Goal: Transaction & Acquisition: Purchase product/service

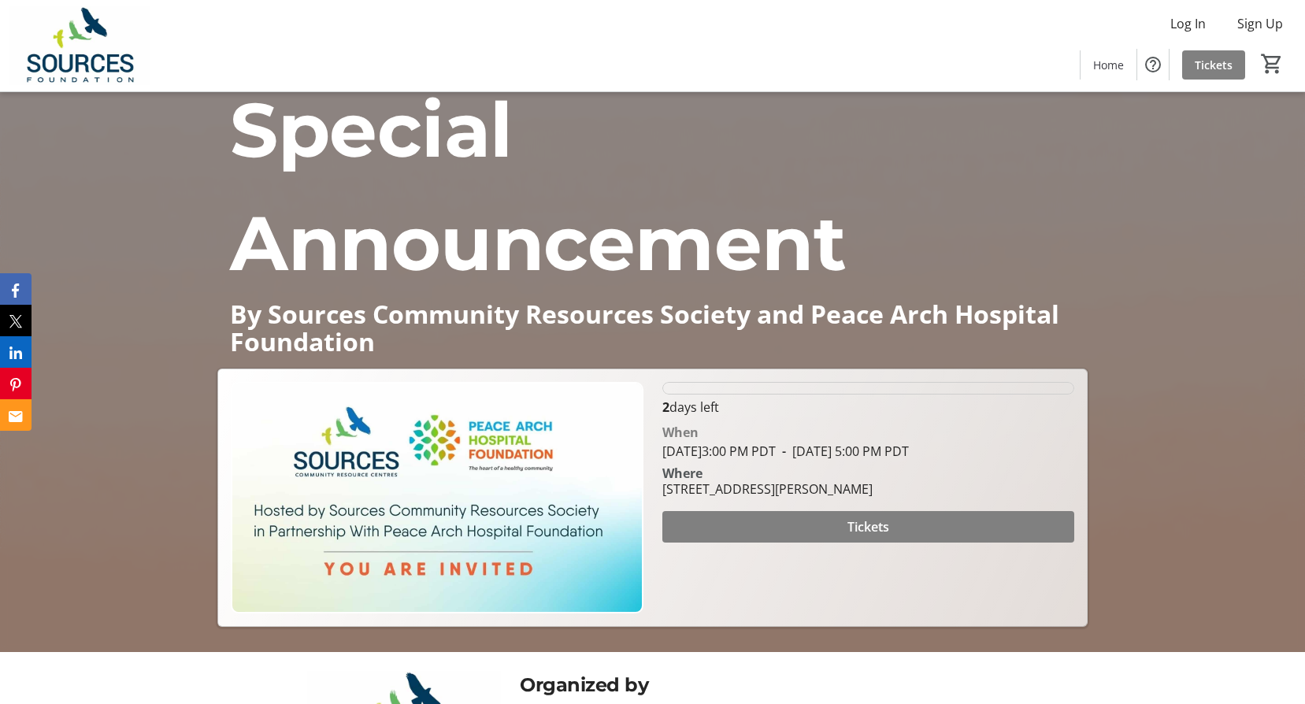
scroll to position [79, 0]
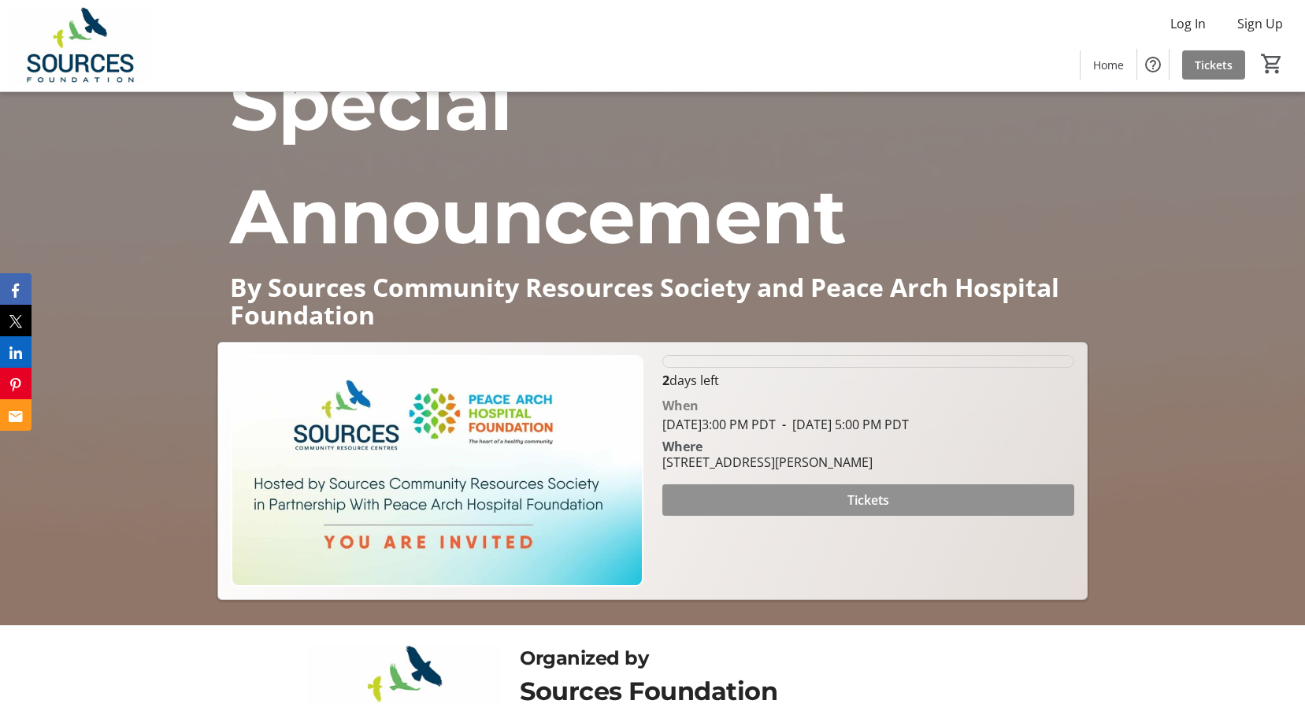
click at [806, 494] on span at bounding box center [868, 500] width 412 height 38
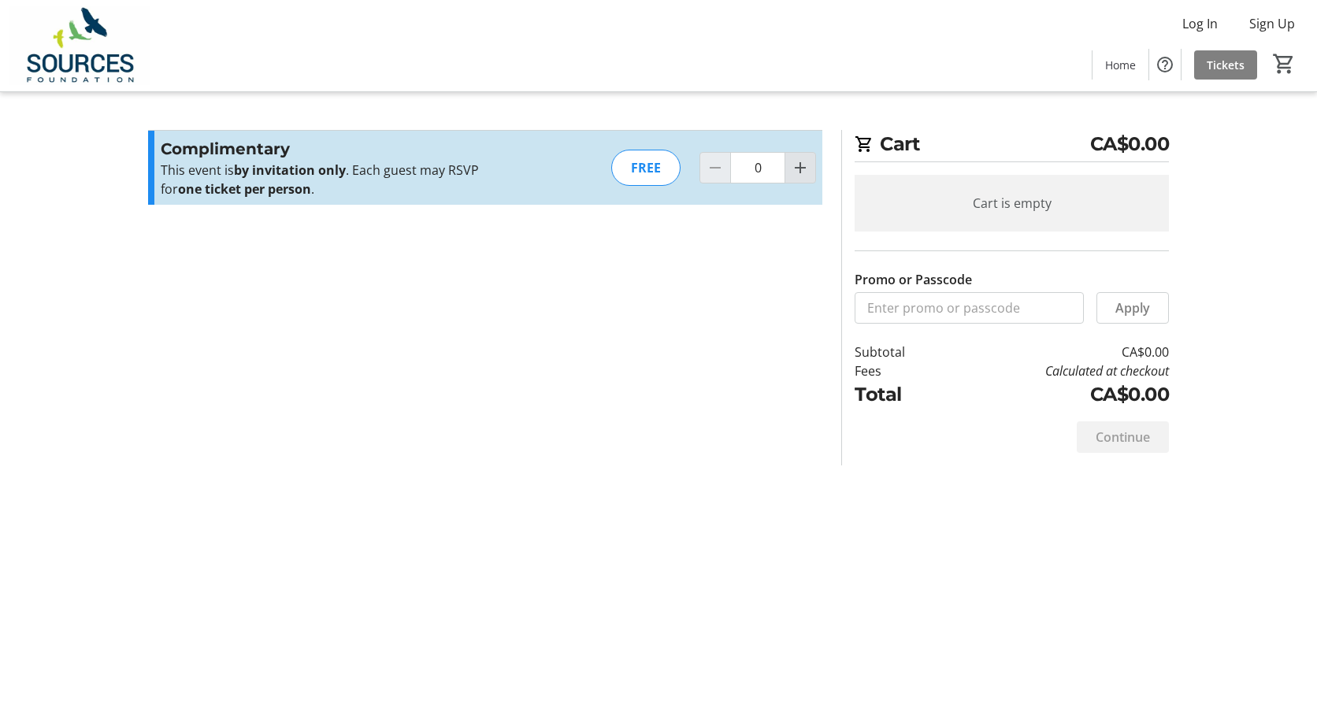
click at [808, 171] on mat-icon "Increment by one" at bounding box center [800, 167] width 19 height 19
type input "1"
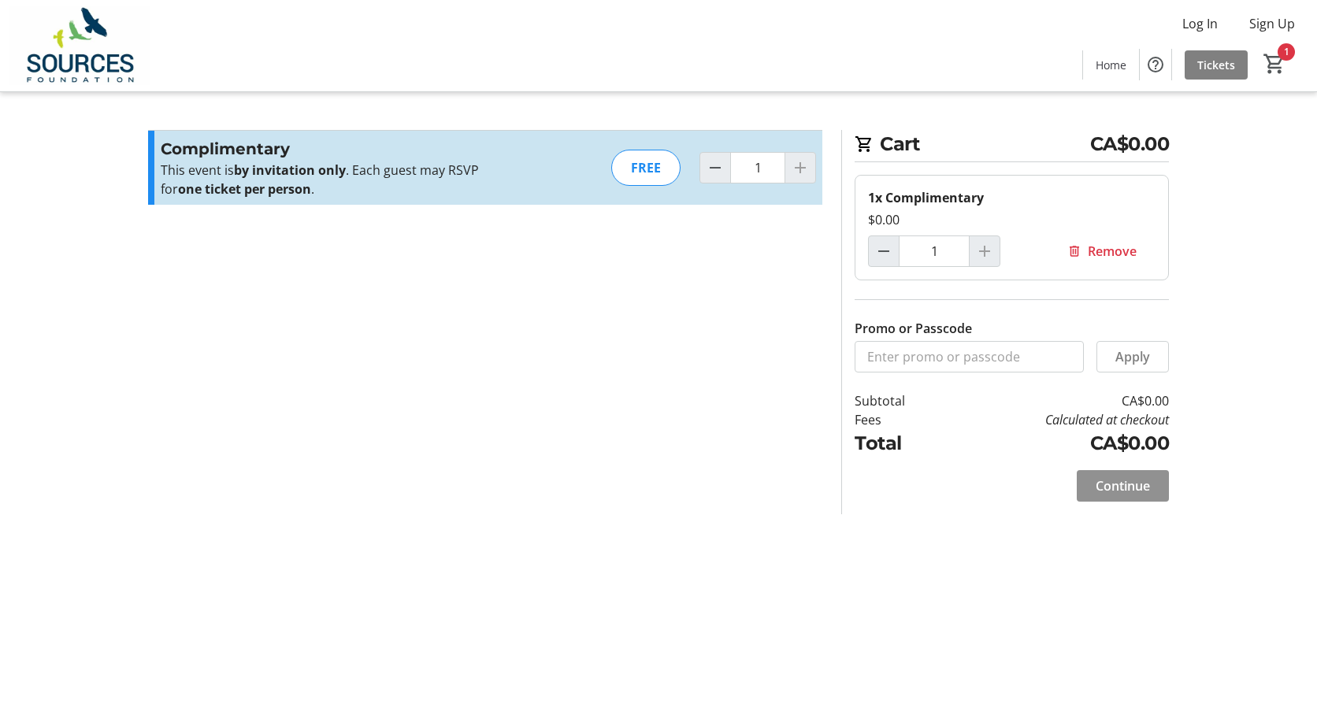
click at [1154, 500] on span at bounding box center [1122, 486] width 92 height 38
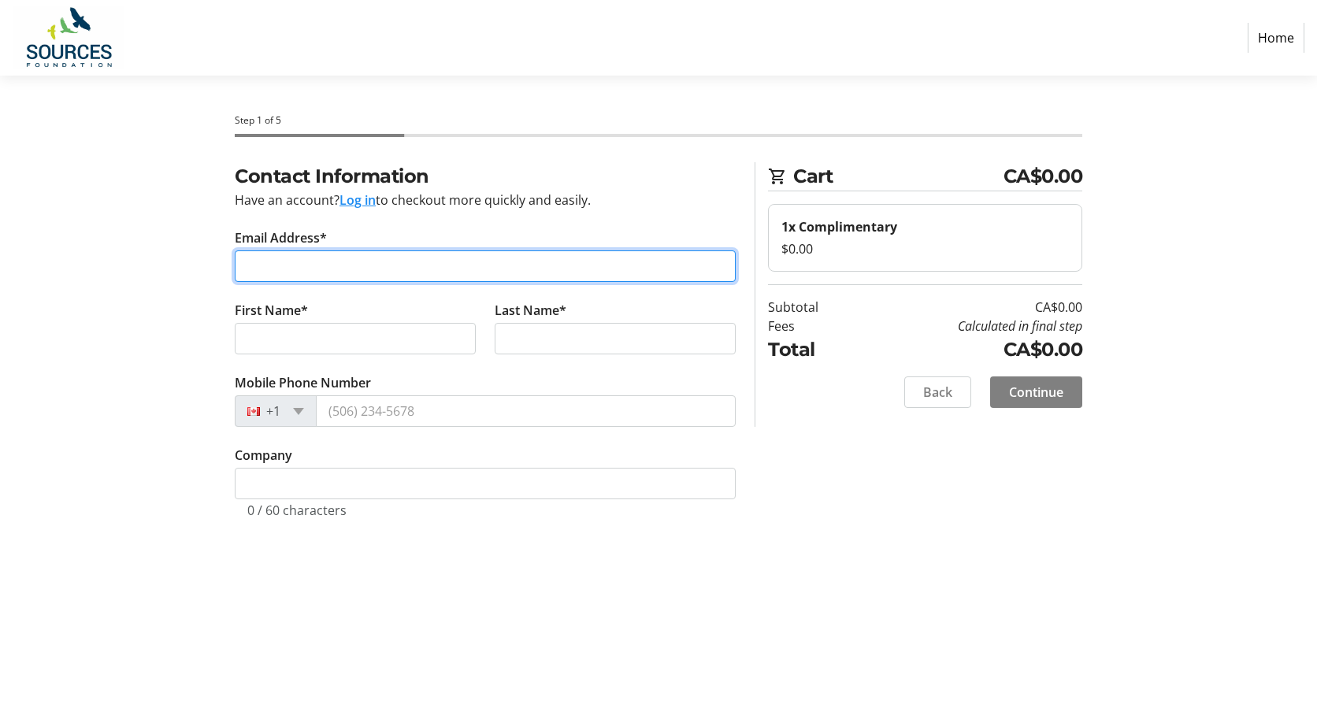
click at [491, 265] on input "Email Address*" at bounding box center [485, 265] width 501 height 31
type input "hope.iglic@gov.bc.ca"
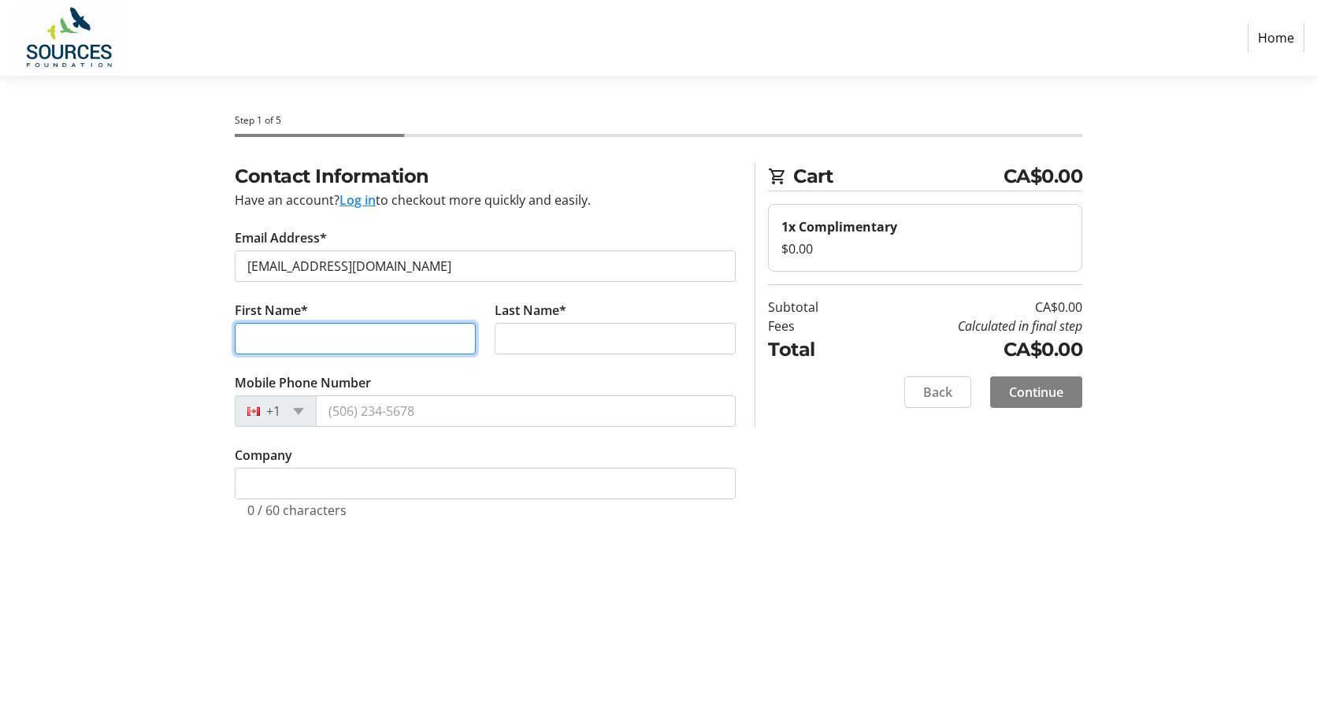
click at [363, 336] on input "First Name*" at bounding box center [355, 338] width 241 height 31
type input "h"
type input "Hope"
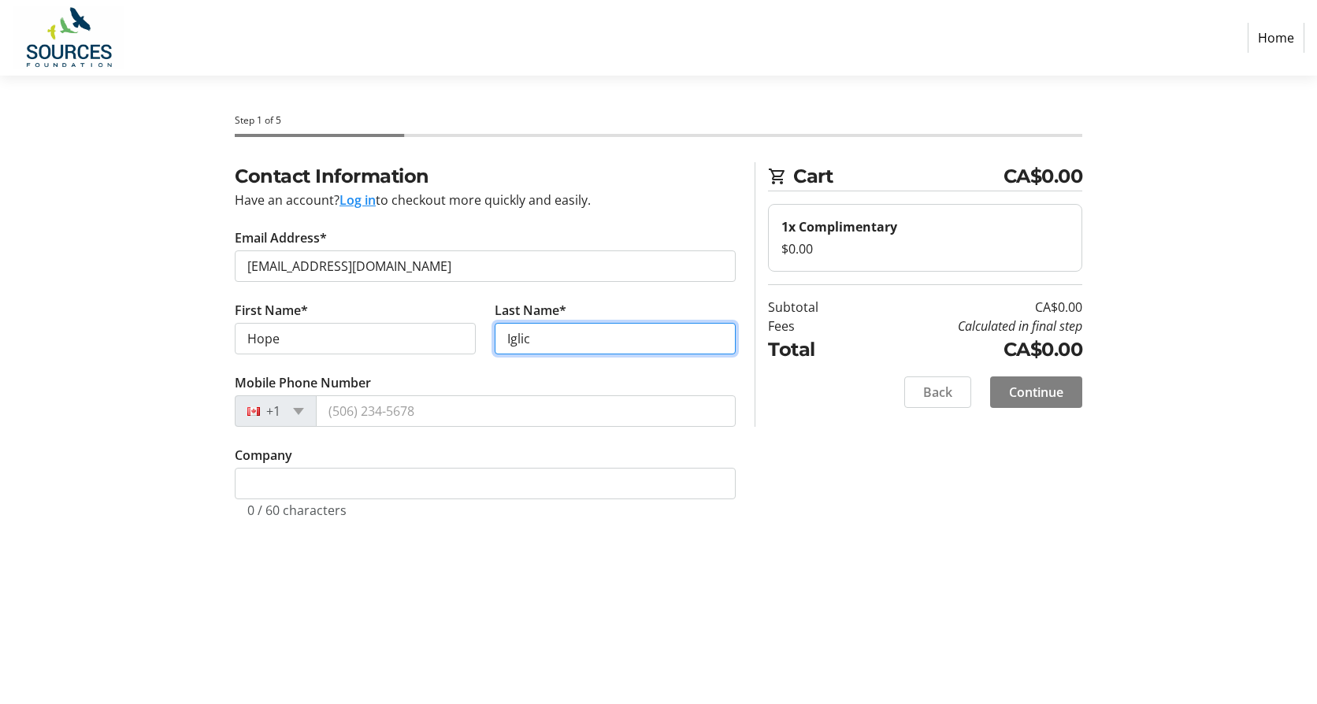
type input "Iglic"
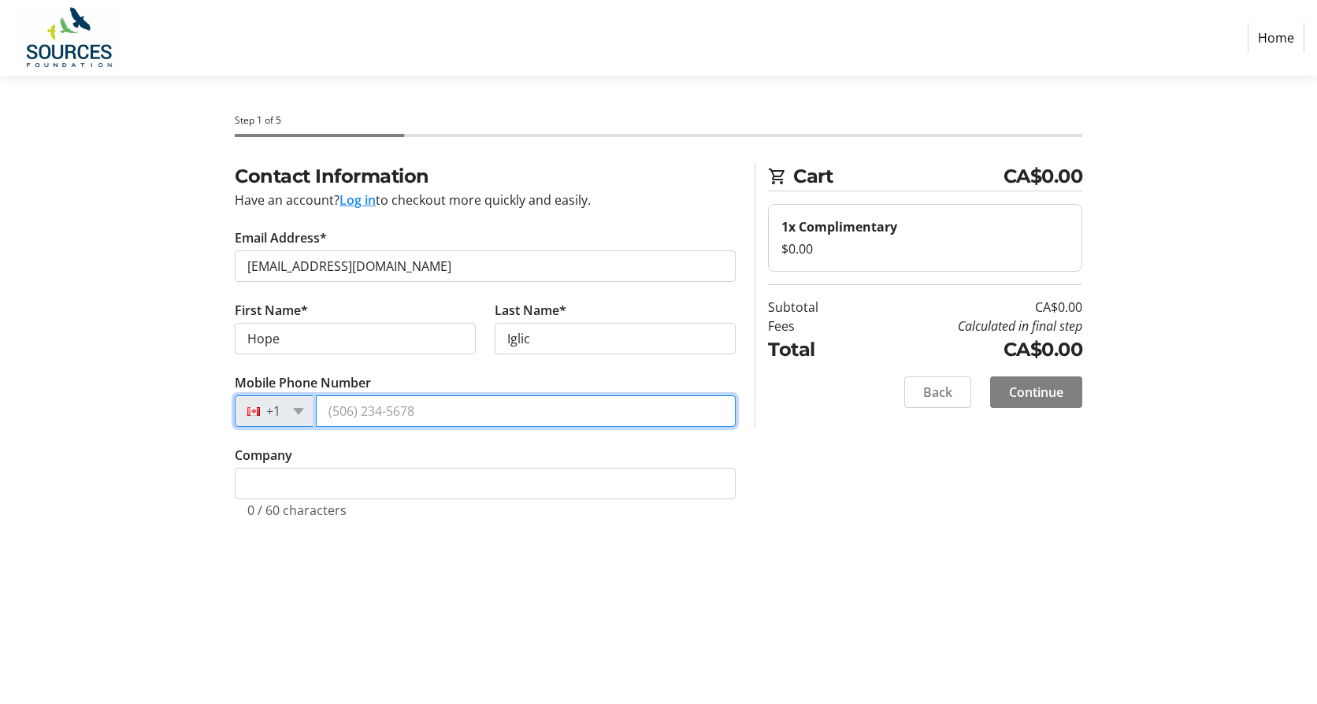
click at [427, 413] on input "Mobile Phone Number" at bounding box center [526, 410] width 420 height 31
type input "(604) 719-5699"
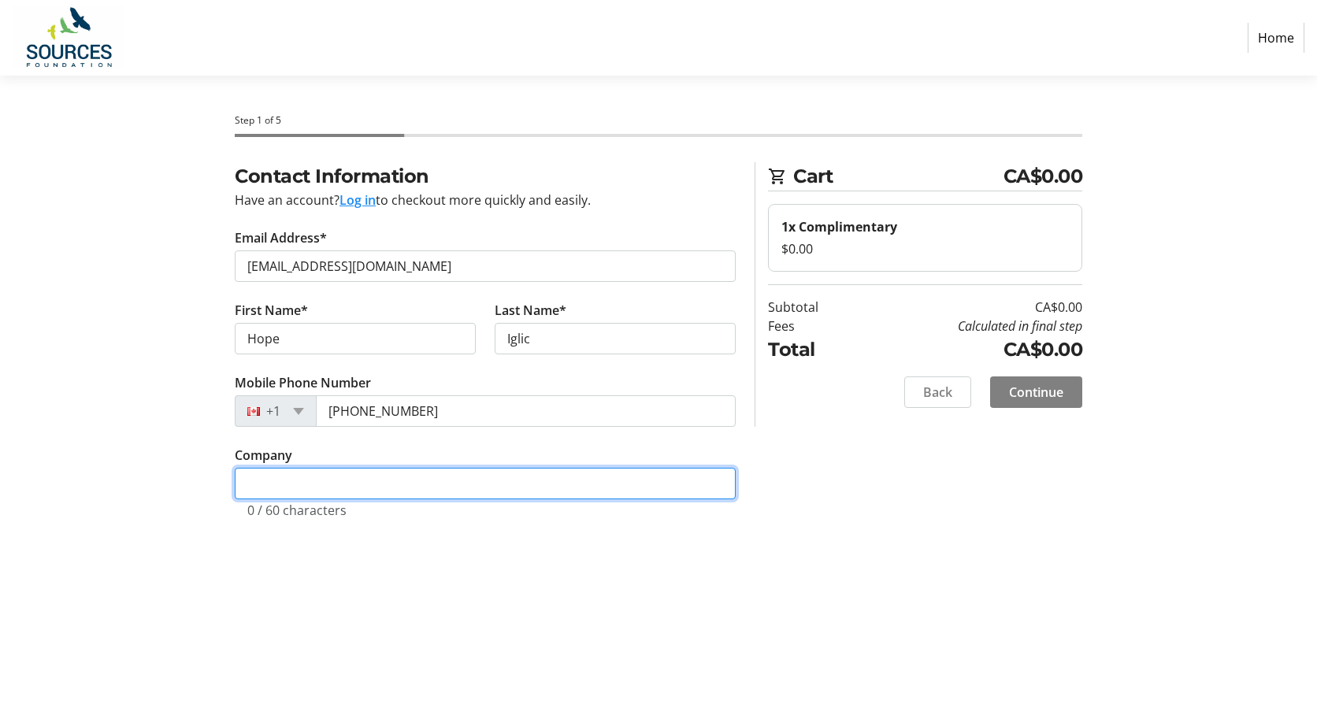
click at [416, 484] on input "Company" at bounding box center [485, 483] width 501 height 31
type input "CYMH"
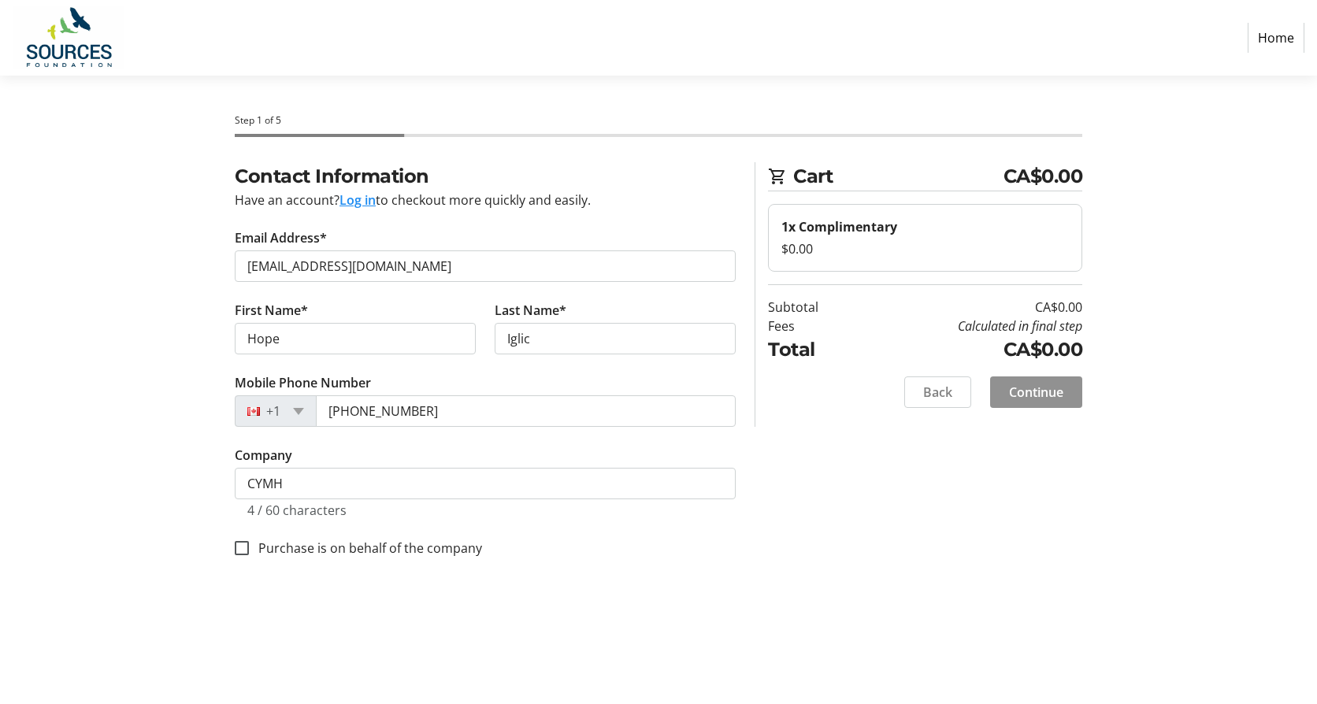
click at [1058, 391] on span "Continue" at bounding box center [1036, 392] width 54 height 19
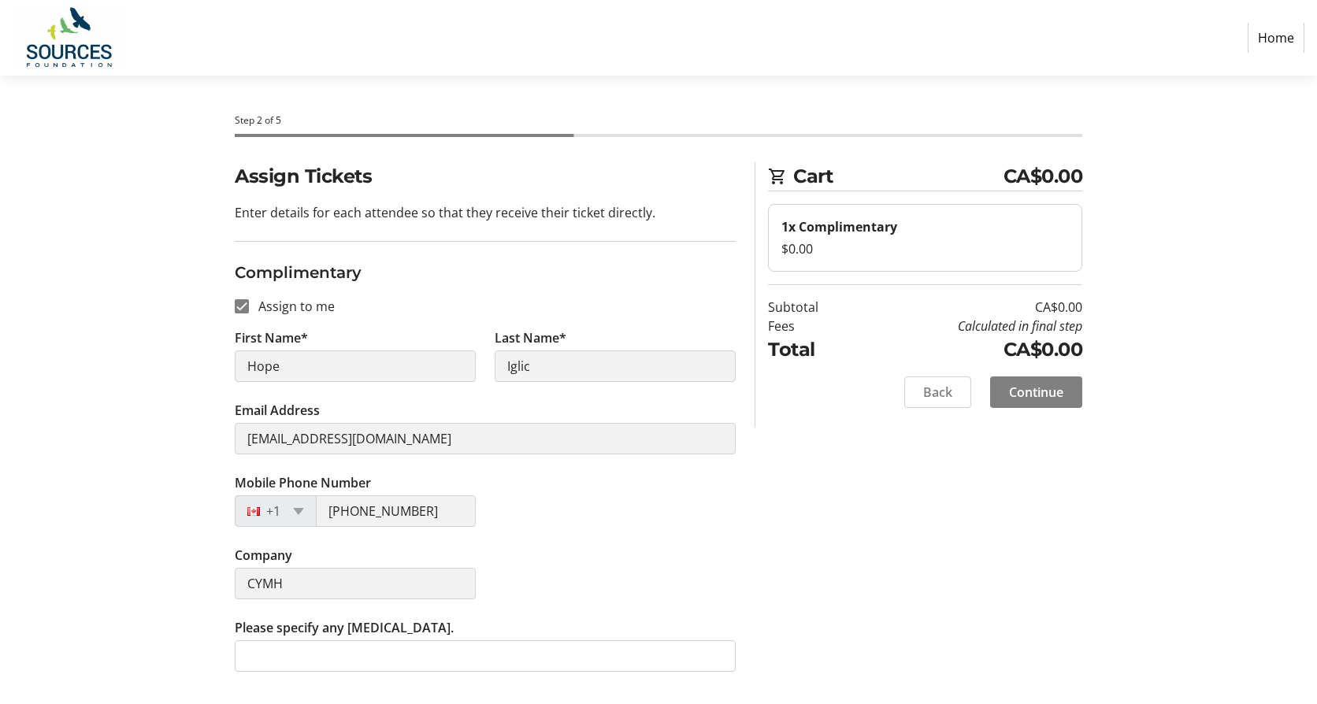
drag, startPoint x: 1013, startPoint y: 383, endPoint x: 761, endPoint y: 489, distance: 272.5
click at [765, 486] on div "Assign Tickets Enter details for each attendee so that they receive their ticke…" at bounding box center [658, 426] width 1039 height 528
click at [1026, 391] on span "Continue" at bounding box center [1036, 392] width 54 height 19
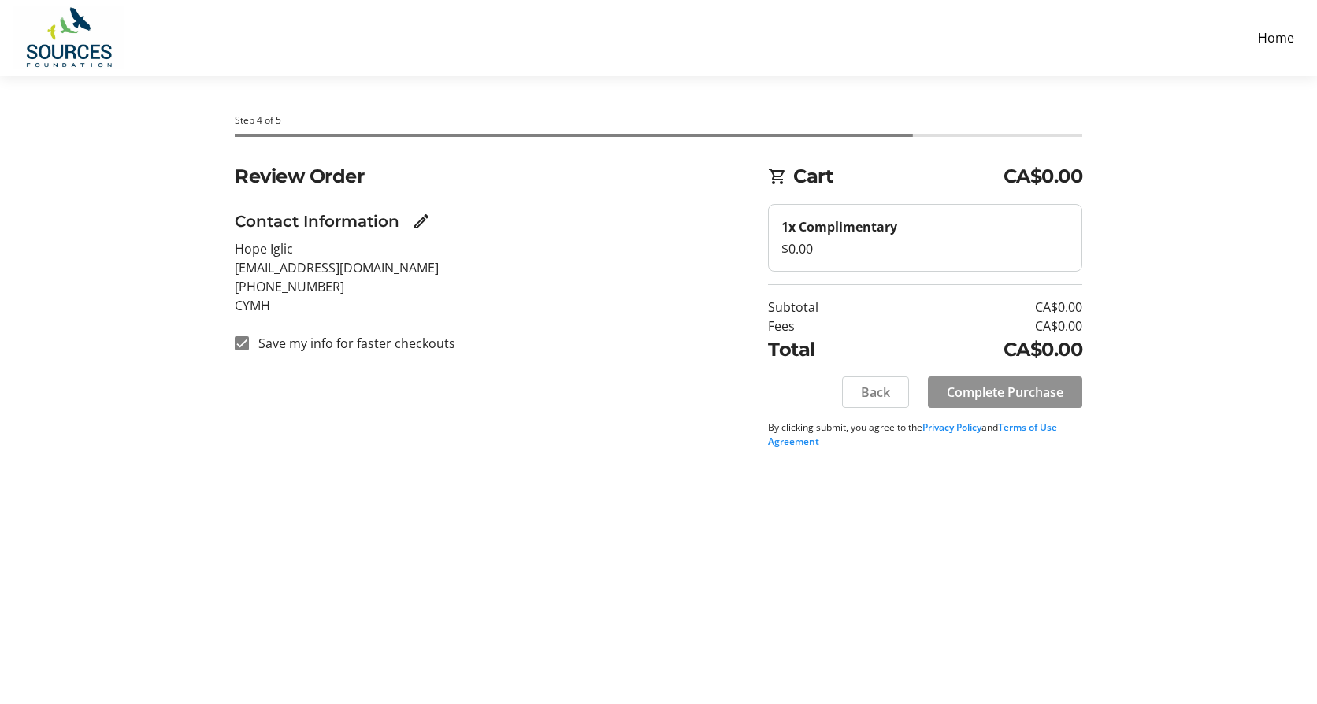
click at [1021, 397] on span "Complete Purchase" at bounding box center [1004, 392] width 117 height 19
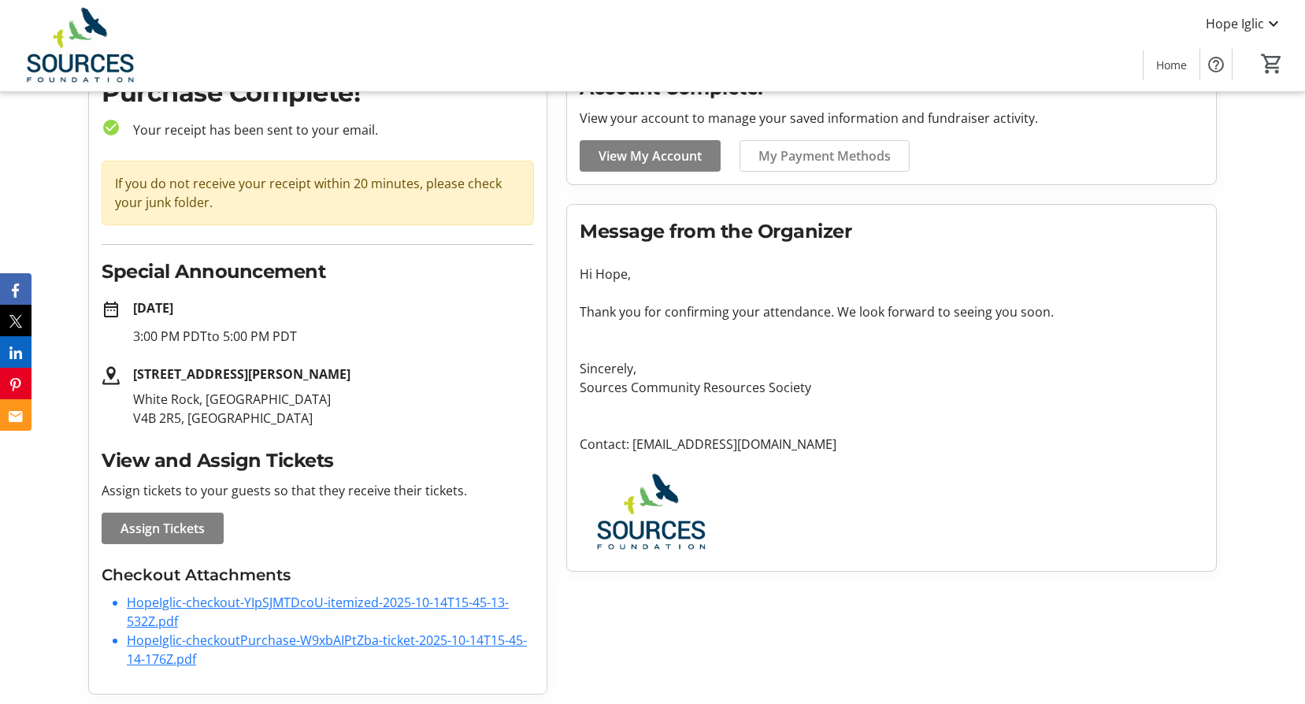
scroll to position [86, 0]
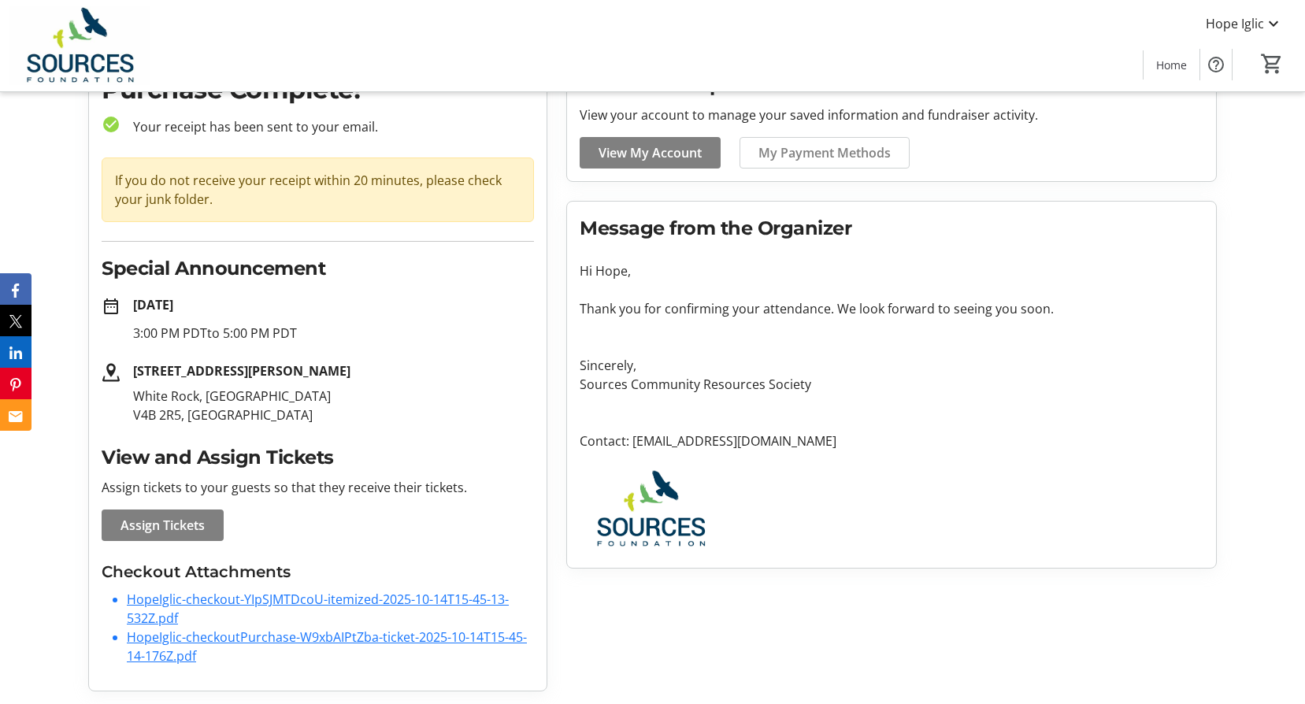
click at [256, 598] on link "HopeIglic-checkout-YIpSJMTDcoU-itemized-2025-10-14T15-45-13-532Z.pdf" at bounding box center [318, 609] width 382 height 36
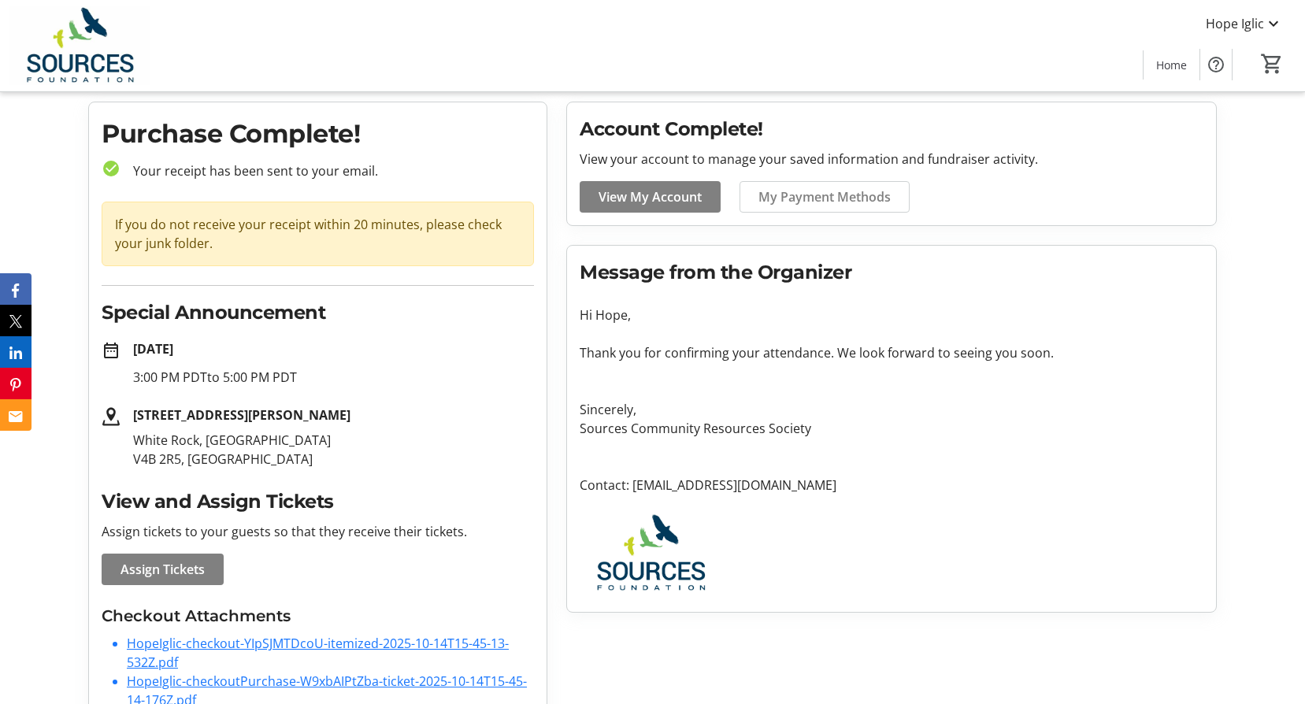
scroll to position [0, 0]
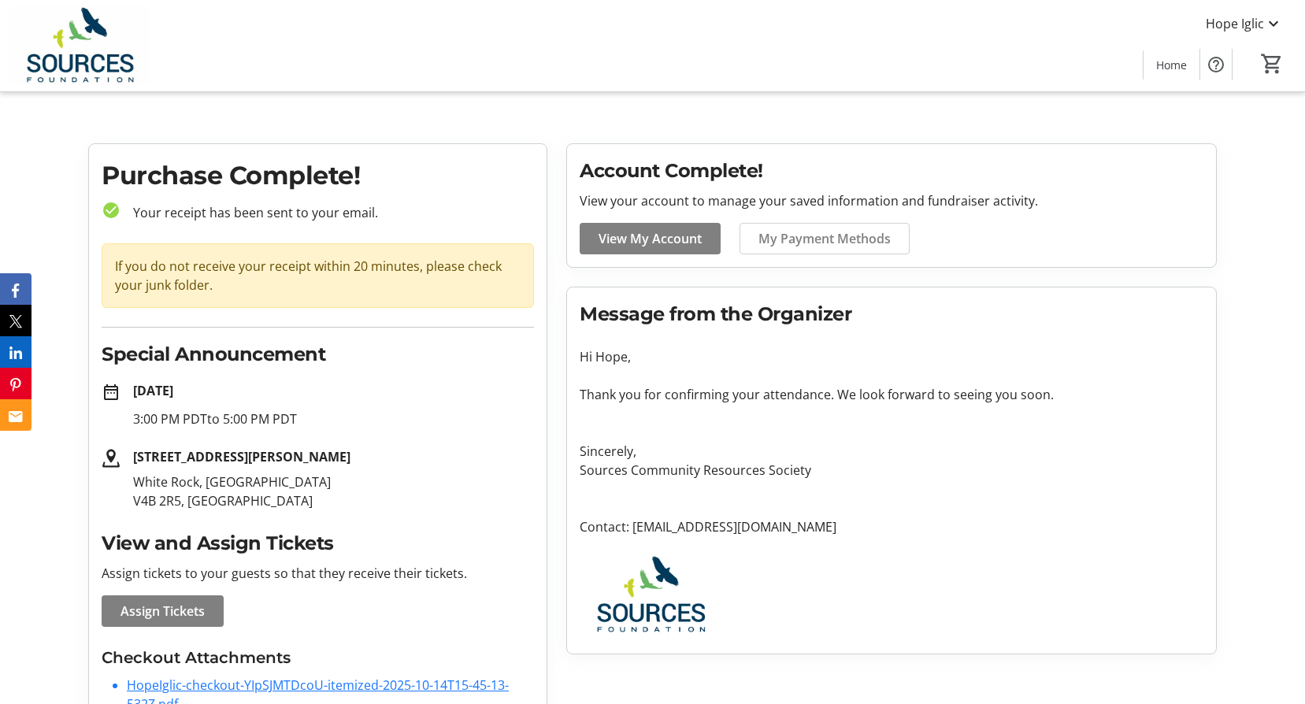
click at [173, 391] on strong "[DATE]" at bounding box center [153, 390] width 40 height 17
click at [207, 492] on p "White Rock, BC V4B 2R5, CA" at bounding box center [333, 491] width 401 height 38
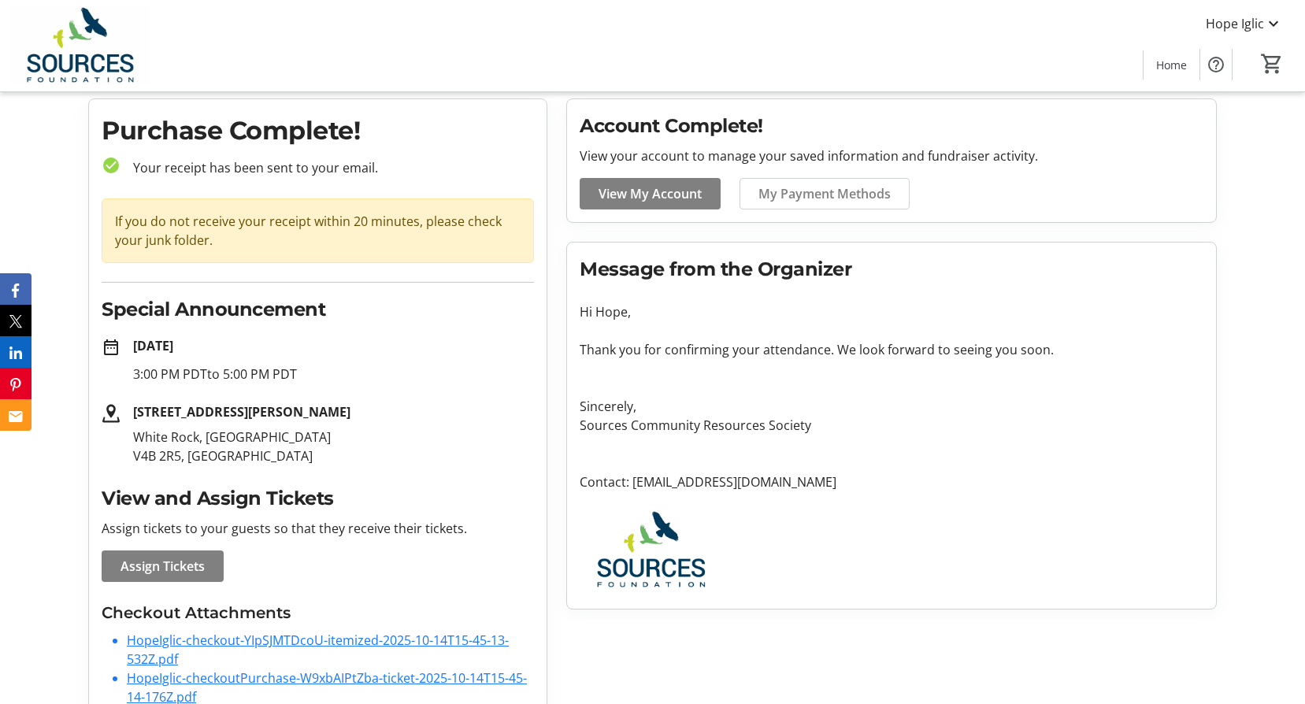
scroll to position [86, 0]
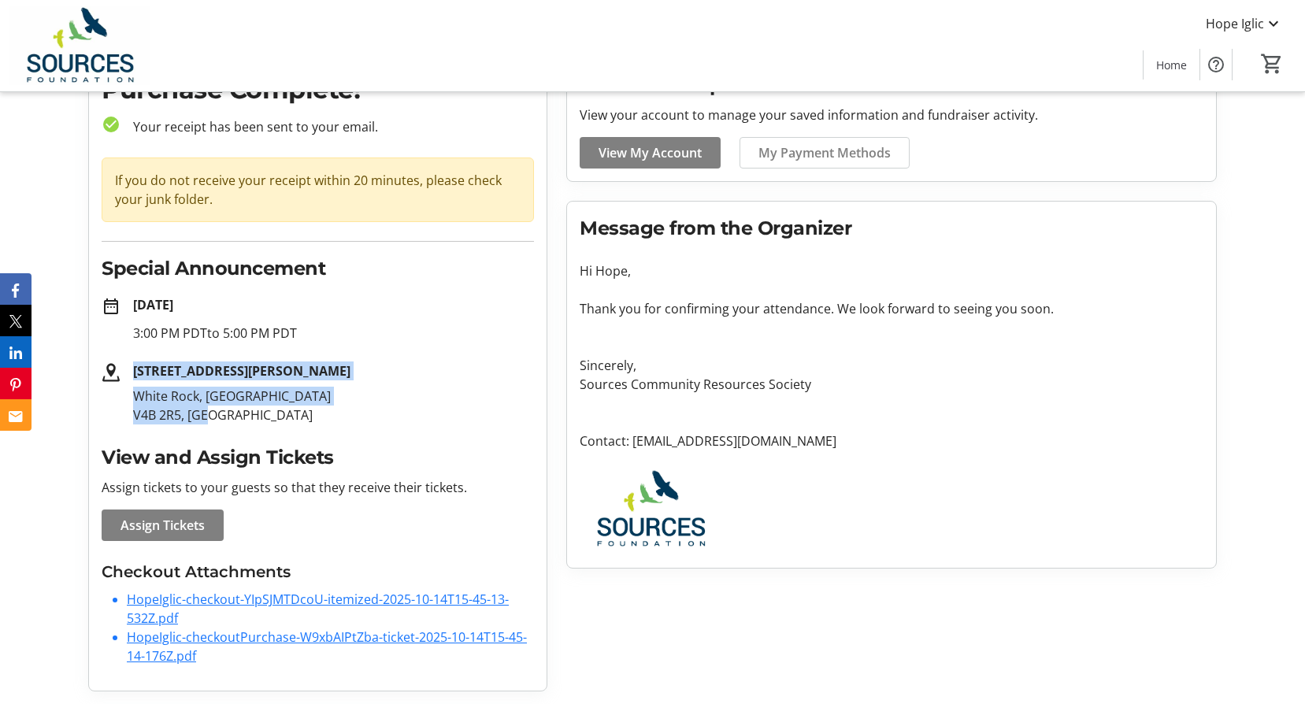
drag, startPoint x: 242, startPoint y: 416, endPoint x: 128, endPoint y: 355, distance: 129.3
click at [128, 355] on tr-order-details-event-info "date_range Oct 16, 2025 3:00 PM PDT to 5:00 PM PDT 15451 Russell Avenue White R…" at bounding box center [318, 359] width 432 height 129
drag, startPoint x: 128, startPoint y: 355, endPoint x: 198, endPoint y: 385, distance: 76.2
copy div "15451 Russell Avenue White Rock, BC V4B 2R5, CA"
